Goal: Communication & Community: Answer question/provide support

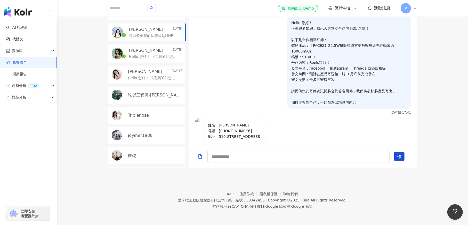
scroll to position [134, 0]
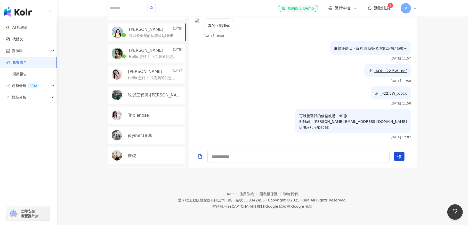
click at [380, 6] on span "活動訊息" at bounding box center [382, 8] width 17 height 5
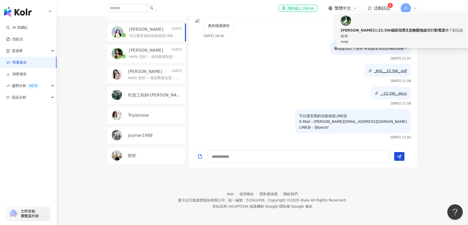
click at [381, 27] on div "波波愛麗絲 在 22.5W磁吸指環支架數顯無線充行動電源 傳了新訊息給你" at bounding box center [402, 32] width 123 height 11
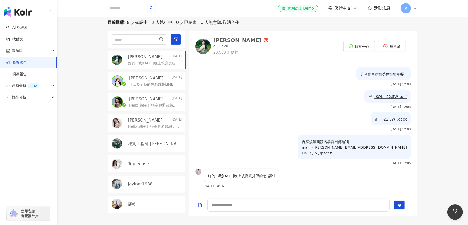
scroll to position [107, 0]
drag, startPoint x: 217, startPoint y: 175, endPoint x: 261, endPoint y: 177, distance: 43.4
click at [264, 177] on p "好的~我今天晚上填寫完提供給您 謝謝" at bounding box center [241, 175] width 67 height 6
click at [259, 177] on p "好的~我今天晚上填寫完提供給您 謝謝" at bounding box center [241, 175] width 67 height 6
click at [147, 100] on p "米雪 Michelle" at bounding box center [146, 99] width 34 height 6
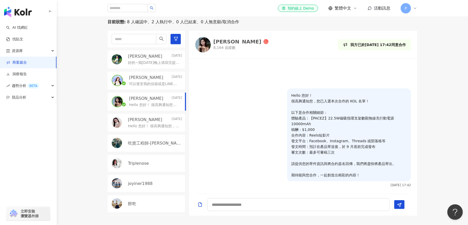
click at [155, 82] on p "可以發至我的信箱或是LINE@ E-Mail : irene@pacezrainbow.com LINE@ : @pacez" at bounding box center [154, 83] width 51 height 5
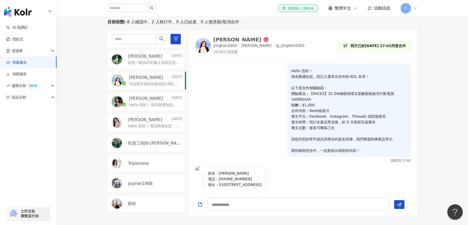
scroll to position [134, 0]
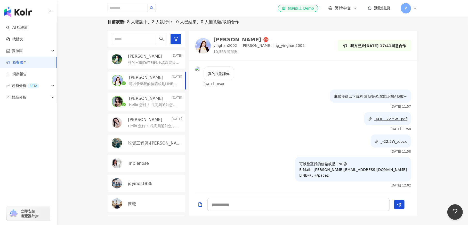
click at [153, 124] on p "Hello 您好！ 很高興通知您，您已入選本次合作的 KOL 名單！ 以下是合作相關細節： 體驗產品：【PACEZ】22.5W磁吸指環支架數顯無線充行動電源1…" at bounding box center [154, 125] width 52 height 5
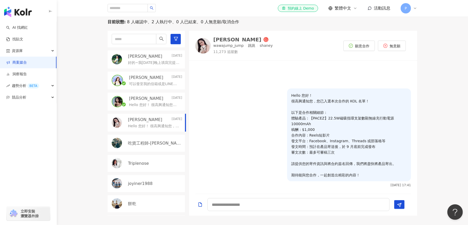
drag, startPoint x: 243, startPoint y: 88, endPoint x: 224, endPoint y: 59, distance: 34.2
click at [240, 81] on div "Hello 您好！ 很高興通知您，您已入選本次合作的 KOL 名單！ 以下是合作相關細節： 體驗產品：【PACEZ】22.5W磁吸指環支架數顯無線充行動電源1…" at bounding box center [303, 127] width 228 height 127
click at [199, 45] on img at bounding box center [202, 45] width 15 height 15
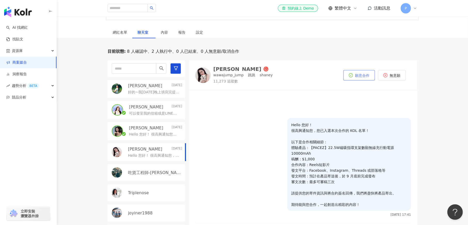
click at [358, 77] on span "願意合作" at bounding box center [362, 75] width 14 height 4
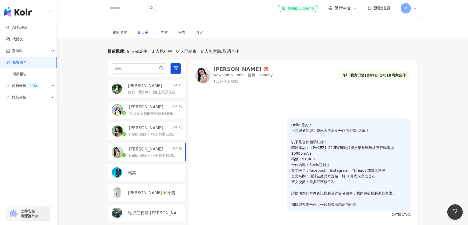
click at [157, 83] on div "波波愛麗絲 Today" at bounding box center [155, 86] width 54 height 6
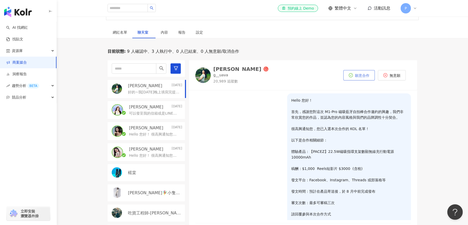
scroll to position [321, 0]
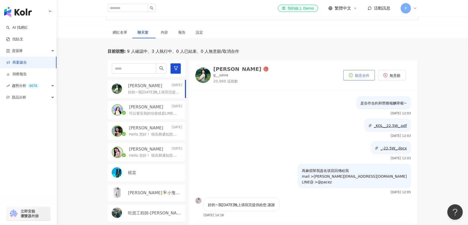
click at [353, 75] on icon "check-circle" at bounding box center [351, 75] width 4 height 4
click at [146, 174] on div "楉棠" at bounding box center [155, 173] width 54 height 6
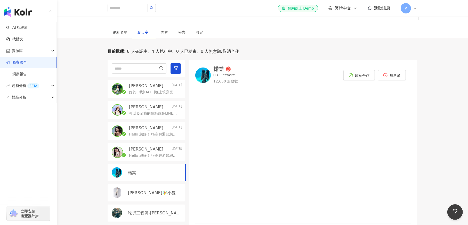
click at [153, 196] on div "Dora寧🧚‍♀️小隻開運站·關注我❤️ 伍柒™" at bounding box center [146, 192] width 77 height 17
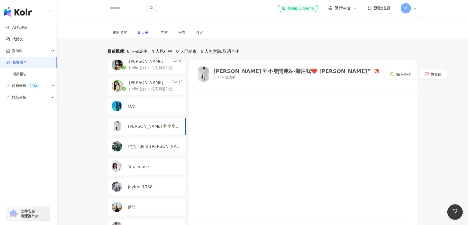
scroll to position [76, 0]
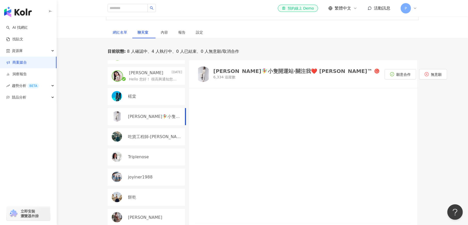
click at [117, 31] on div "網紅名單" at bounding box center [120, 32] width 14 height 6
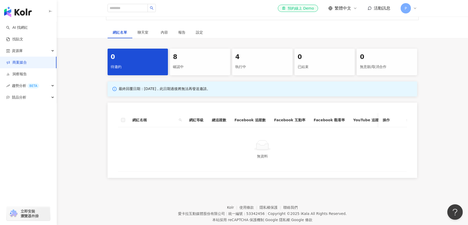
click at [199, 60] on div "8" at bounding box center [200, 57] width 54 height 9
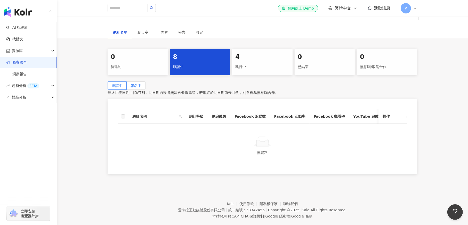
click at [142, 85] on span "報名中" at bounding box center [136, 85] width 11 height 4
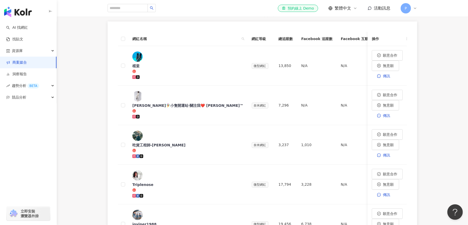
scroll to position [77, 0]
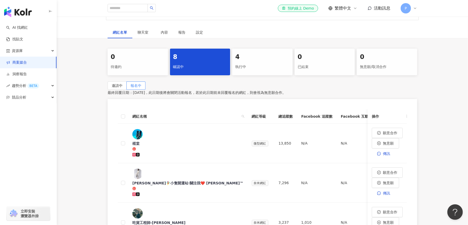
click at [383, 7] on span "活動訊息" at bounding box center [382, 8] width 17 height 5
click at [381, 8] on span "活動訊息" at bounding box center [382, 8] width 17 height 5
click at [142, 33] on span "聊天室" at bounding box center [144, 32] width 13 height 4
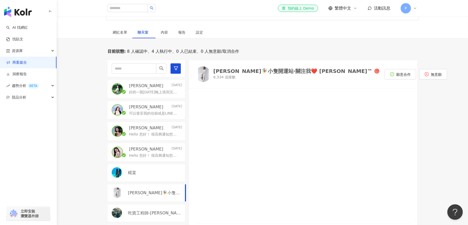
click at [227, 72] on div "Dora寧🧚‍♀️小隻開運站·關注我❤️ 伍柒™" at bounding box center [293, 70] width 159 height 5
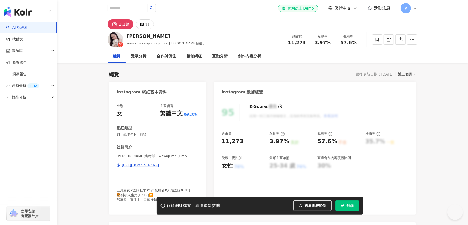
click at [159, 166] on div "https://www.instagram.com/wawajump_jump/" at bounding box center [140, 165] width 37 height 5
